Goal: Information Seeking & Learning: Check status

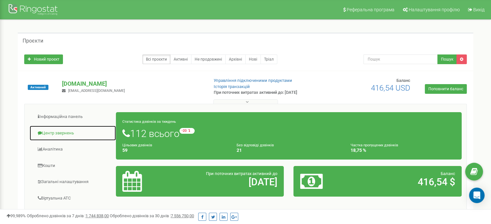
click at [55, 134] on link "Центр звернень" at bounding box center [72, 134] width 87 height 16
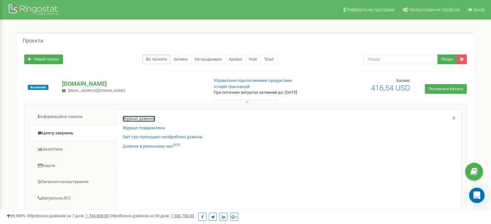
click at [132, 120] on link "Журнал дзвінків" at bounding box center [139, 119] width 33 height 6
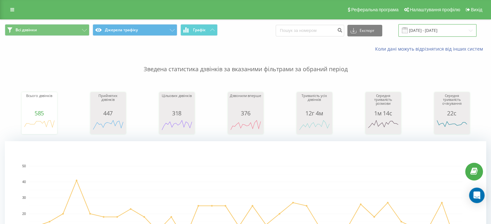
click at [418, 32] on input "20.07.2025 - 20.08.2025" at bounding box center [437, 30] width 78 height 13
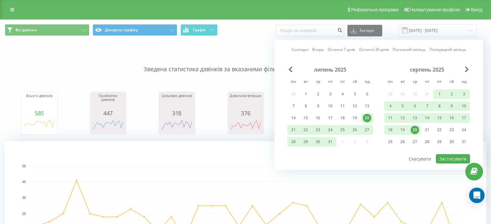
click at [411, 128] on div "20" at bounding box center [415, 130] width 8 height 8
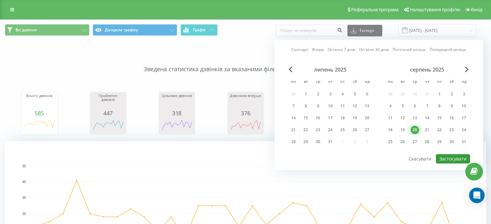
click at [444, 159] on button "Застосувати" at bounding box center [453, 158] width 34 height 9
type input "[DATE] - [DATE]"
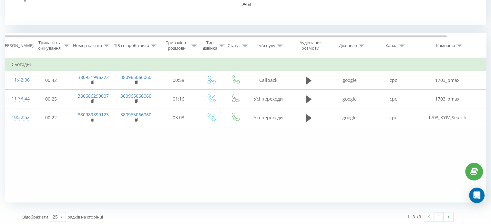
scroll to position [248, 0]
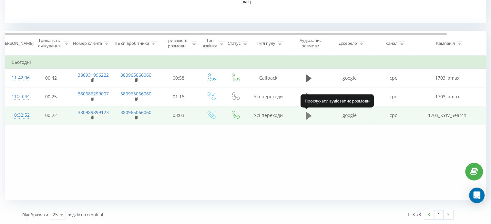
click at [306, 117] on icon at bounding box center [309, 116] width 6 height 8
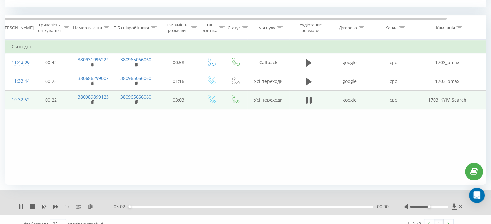
scroll to position [272, 0]
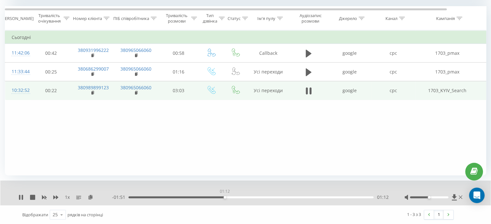
click at [225, 198] on div "01:12" at bounding box center [250, 198] width 245 height 2
click at [286, 198] on div "01:12" at bounding box center [250, 198] width 245 height 2
click at [262, 197] on div "01:59" at bounding box center [250, 198] width 245 height 2
click at [262, 197] on div "01:40" at bounding box center [262, 197] width 3 height 3
click at [235, 197] on div "01:43" at bounding box center [250, 198] width 245 height 2
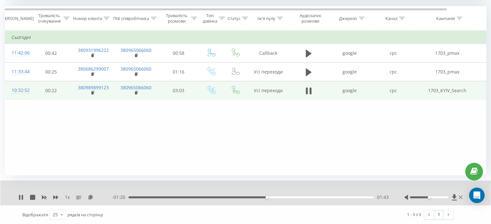
click at [266, 197] on div "01:43" at bounding box center [267, 197] width 3 height 3
click at [229, 197] on div "01:15" at bounding box center [250, 198] width 245 height 2
click at [218, 196] on div "- 01:47 01:16 01:16" at bounding box center [250, 197] width 276 height 6
click at [215, 197] on div "01:17" at bounding box center [250, 198] width 245 height 2
click at [215, 197] on div "01:05" at bounding box center [215, 197] width 3 height 3
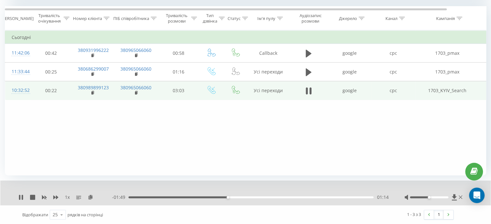
click at [254, 197] on div "01:14" at bounding box center [250, 198] width 245 height 2
click at [335, 197] on div "02:35" at bounding box center [250, 198] width 245 height 2
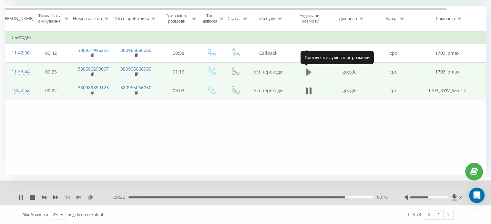
click at [305, 72] on button at bounding box center [309, 72] width 10 height 10
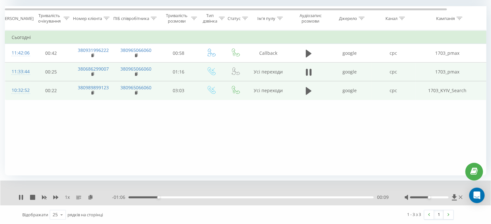
click at [244, 197] on div "00:09" at bounding box center [250, 198] width 245 height 2
click at [244, 197] on div "00:35" at bounding box center [244, 197] width 3 height 3
click at [316, 197] on div "00:37" at bounding box center [250, 198] width 245 height 2
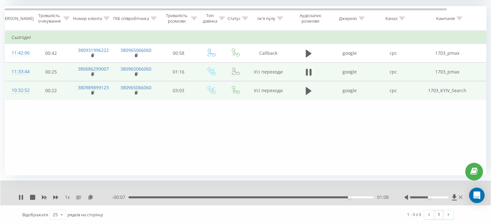
click at [155, 196] on div "- 00:07 01:08 01:08" at bounding box center [250, 197] width 276 height 6
click at [151, 196] on div "- 00:07 01:08 01:08" at bounding box center [250, 197] width 276 height 6
click at [148, 197] on div "01:09" at bounding box center [250, 198] width 245 height 2
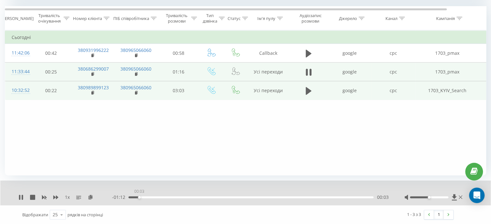
click at [139, 197] on div "00:03" at bounding box center [250, 198] width 245 height 2
click at [445, 197] on div at bounding box center [429, 198] width 38 height 2
click at [146, 196] on div "- 01:05 00:09 00:09" at bounding box center [250, 197] width 276 height 6
click at [145, 196] on div "- 01:04 00:10 00:10" at bounding box center [250, 197] width 276 height 6
click at [147, 198] on div "00:11" at bounding box center [250, 198] width 245 height 2
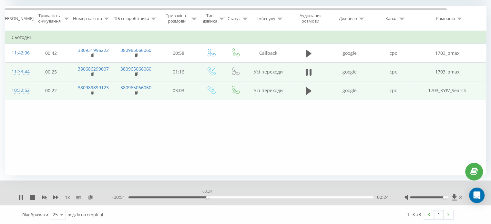
click at [207, 198] on div "00:24" at bounding box center [250, 198] width 245 height 2
click at [308, 90] on icon at bounding box center [309, 91] width 6 height 8
click at [229, 197] on div "00:00" at bounding box center [250, 198] width 245 height 2
click at [243, 197] on div "01:16" at bounding box center [250, 198] width 245 height 2
click at [262, 197] on div "01:40" at bounding box center [250, 198] width 245 height 2
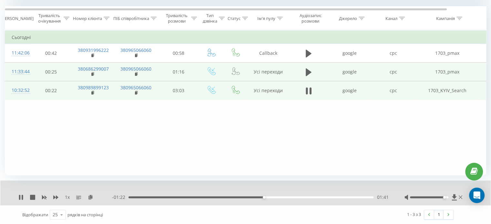
click at [290, 198] on div "01:41" at bounding box center [250, 198] width 245 height 2
click at [312, 197] on div "02:02" at bounding box center [250, 198] width 245 height 2
click at [293, 197] on div "02:02" at bounding box center [291, 197] width 3 height 3
click at [177, 196] on div "- 00:44 02:19 02:19" at bounding box center [250, 197] width 276 height 6
click at [159, 197] on div "02:21" at bounding box center [250, 198] width 245 height 2
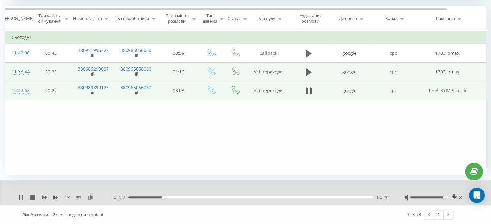
click at [176, 197] on div "00:26" at bounding box center [250, 198] width 245 height 2
click at [165, 197] on div "00:26" at bounding box center [163, 197] width 3 height 3
click at [188, 197] on div "00:36" at bounding box center [250, 198] width 245 height 2
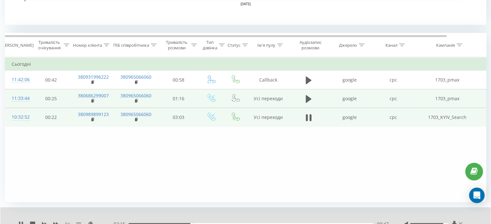
scroll to position [208, 0]
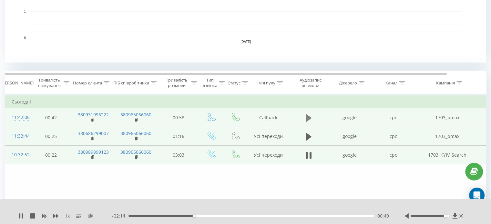
click at [310, 120] on icon at bounding box center [309, 118] width 6 height 9
click at [202, 216] on div "00:02" at bounding box center [251, 216] width 246 height 2
click at [229, 216] on div "00:22" at bounding box center [251, 216] width 246 height 2
click at [255, 217] on div "00:35" at bounding box center [251, 216] width 246 height 2
click at [255, 217] on div "00:35" at bounding box center [255, 216] width 3 height 3
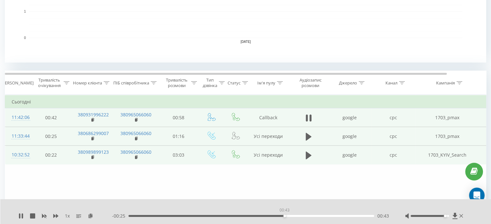
click at [284, 216] on div "00:43" at bounding box center [251, 216] width 246 height 2
click at [313, 216] on div "00:45" at bounding box center [251, 216] width 246 height 2
click at [291, 216] on div "01:01" at bounding box center [251, 216] width 246 height 2
click at [267, 215] on div "00:38" at bounding box center [251, 216] width 246 height 2
click at [249, 215] on div "00:41" at bounding box center [251, 216] width 246 height 2
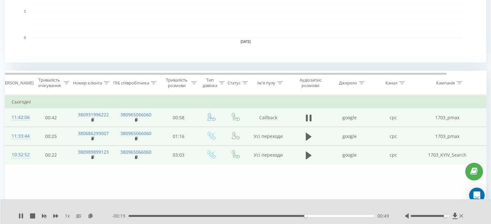
click at [176, 216] on div "00:49" at bounding box center [251, 216] width 246 height 2
click at [195, 216] on div "00:18" at bounding box center [251, 216] width 246 height 2
click at [210, 216] on div "00:20" at bounding box center [251, 216] width 246 height 2
click at [232, 216] on div "00:24" at bounding box center [251, 216] width 246 height 2
click at [370, 217] on div "00:30" at bounding box center [251, 216] width 246 height 2
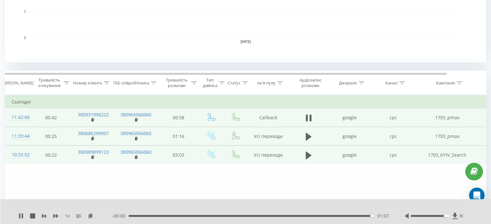
click at [364, 216] on div "01:07" at bounding box center [251, 216] width 246 height 2
click at [344, 216] on div "01:08" at bounding box center [250, 216] width 247 height 2
click at [306, 117] on icon at bounding box center [309, 118] width 6 height 8
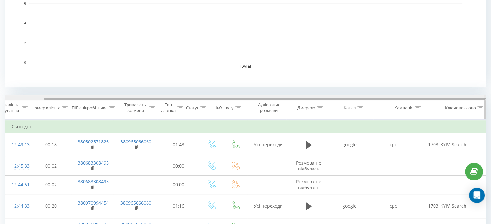
scroll to position [0, 42]
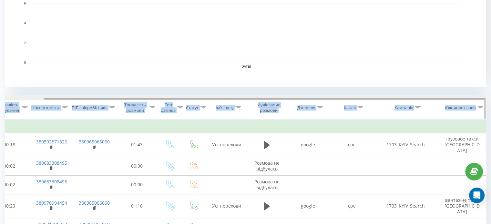
drag, startPoint x: 270, startPoint y: 100, endPoint x: 380, endPoint y: 98, distance: 110.1
click at [402, 95] on div "Всі дзвінки Джерела трафіку Графік Експорт .csv .xls .xlsx [DATE] - [DATE] Коли…" at bounding box center [245, 68] width 481 height 462
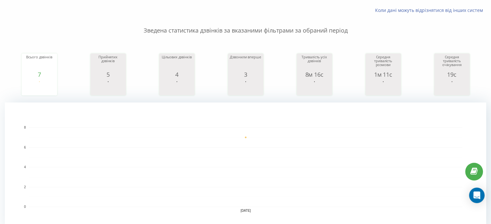
scroll to position [0, 0]
